Goal: Task Accomplishment & Management: Use online tool/utility

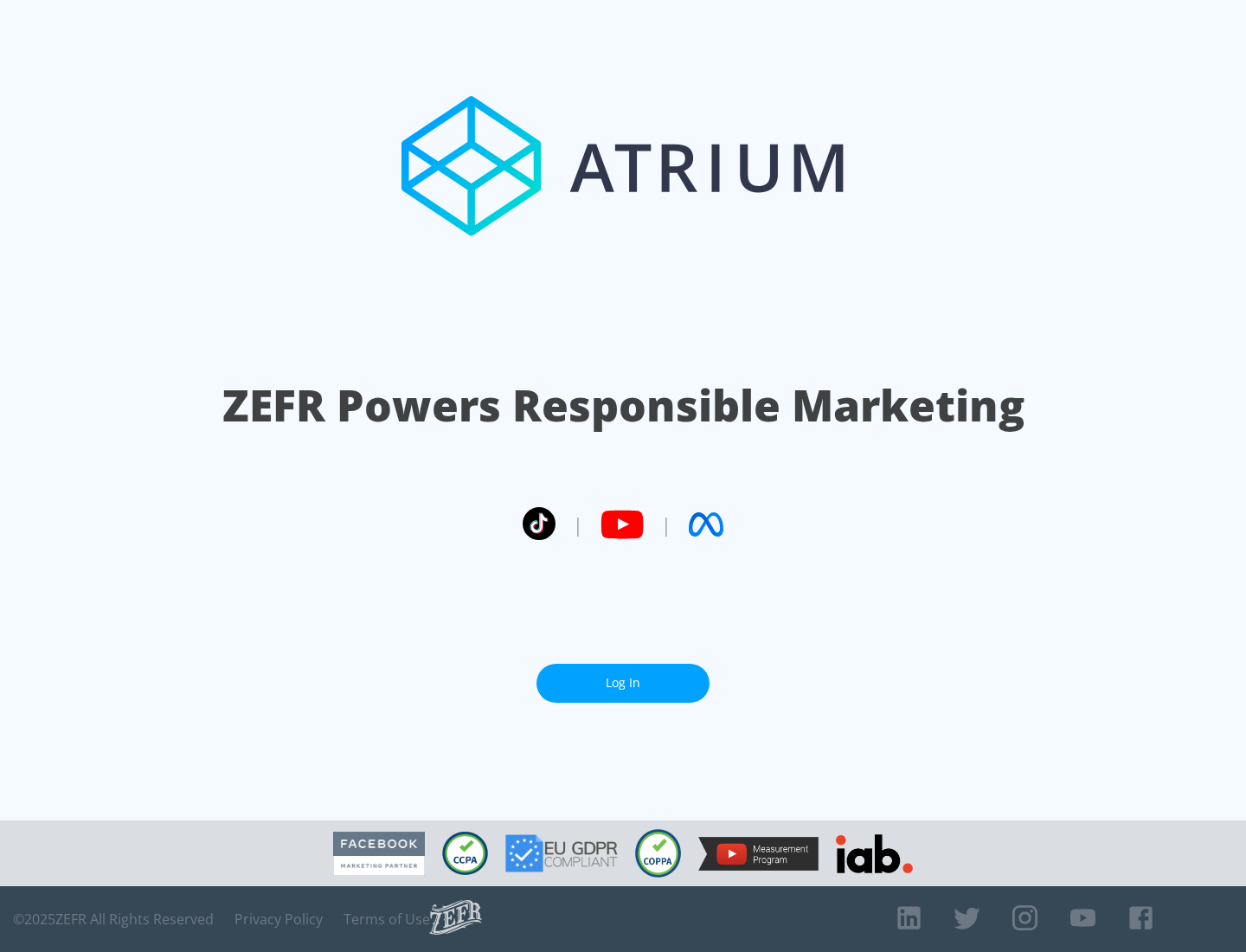
click at [623, 683] on link "Log In" at bounding box center [623, 682] width 174 height 39
